Goal: Register for event/course

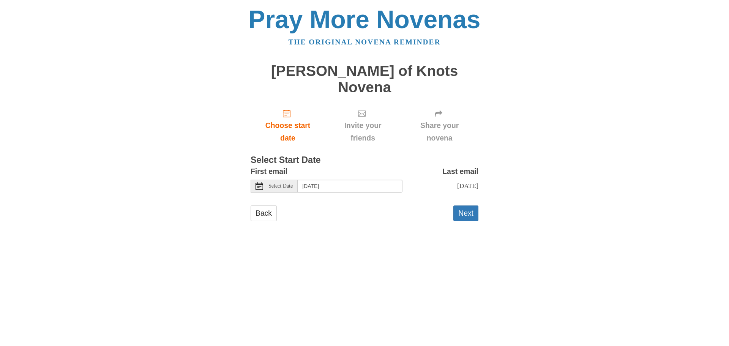
click at [288, 183] on span "Select Date" at bounding box center [281, 185] width 24 height 5
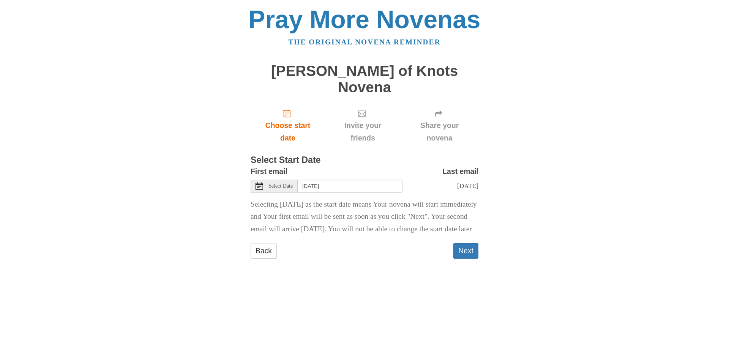
click at [258, 182] on icon at bounding box center [260, 186] width 8 height 8
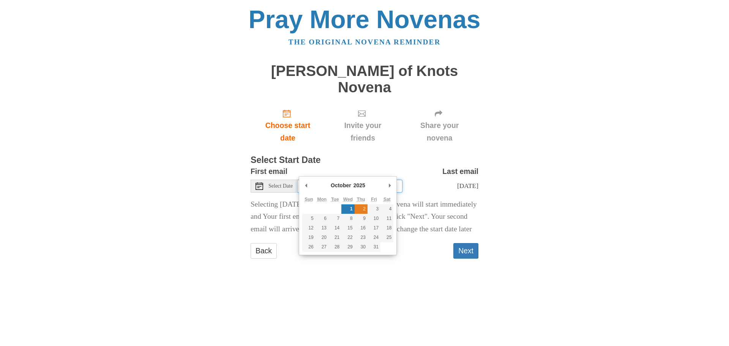
type input "Thursday, October 2nd"
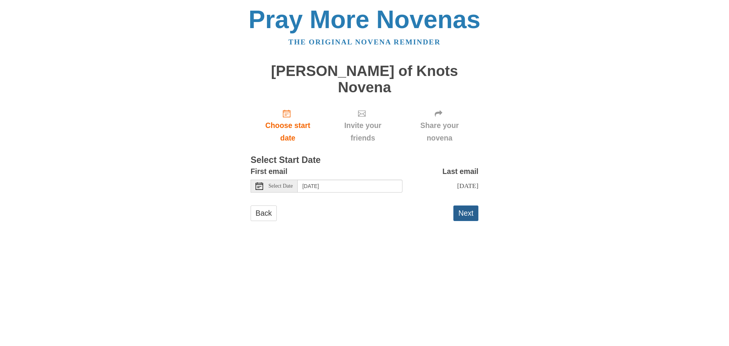
click at [476, 206] on button "Next" at bounding box center [466, 214] width 25 height 16
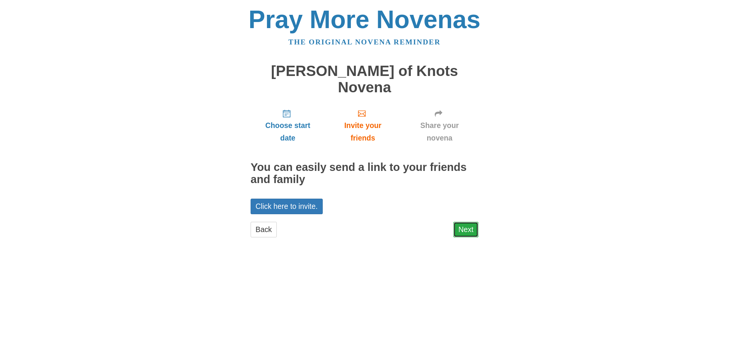
click at [466, 222] on link "Next" at bounding box center [466, 230] width 25 height 16
